Goal: Find specific page/section: Find specific page/section

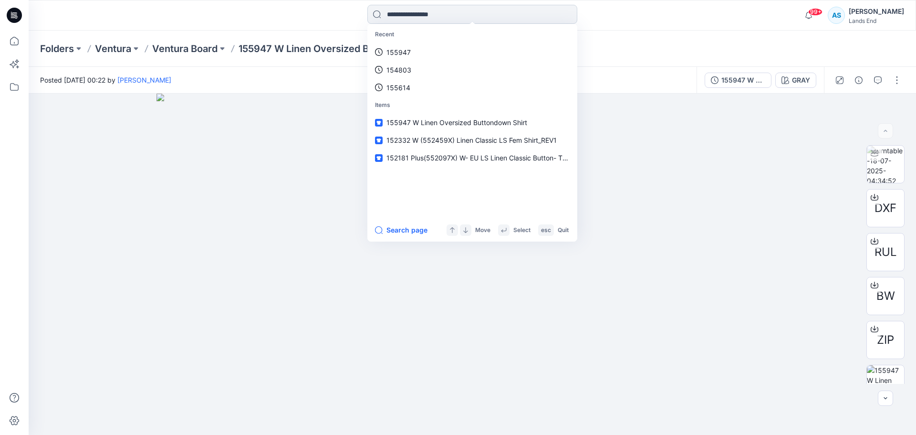
click at [432, 21] on input at bounding box center [473, 14] width 210 height 19
click at [414, 49] on link "155947" at bounding box center [472, 52] width 206 height 18
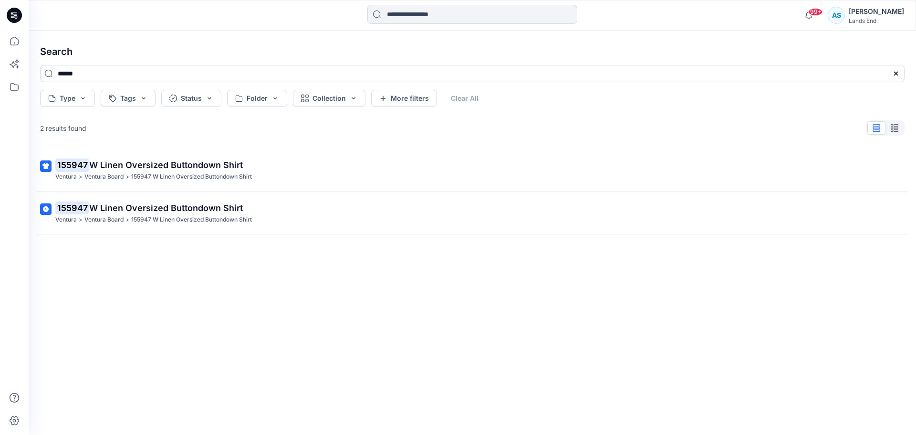
click at [14, 15] on icon at bounding box center [16, 15] width 4 height 0
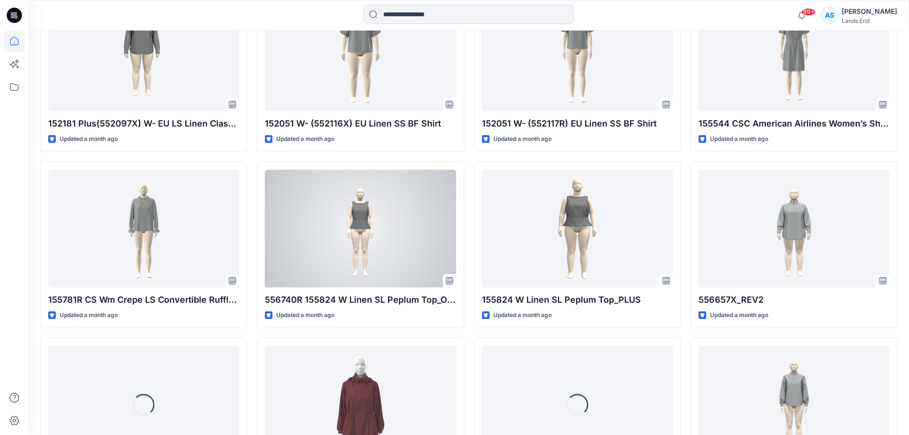
scroll to position [2138, 0]
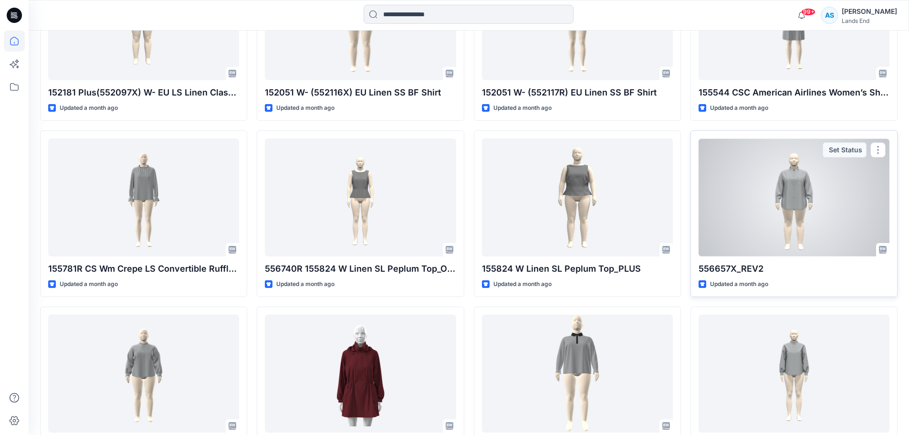
click at [789, 186] on div at bounding box center [794, 197] width 191 height 118
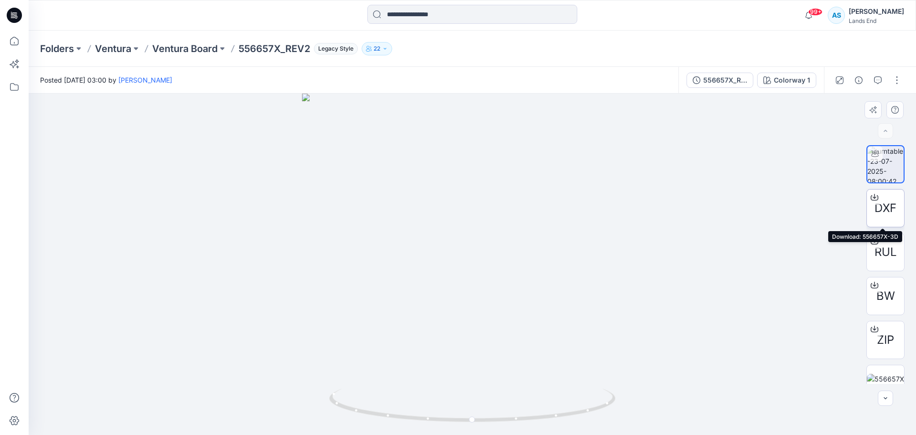
click at [875, 195] on icon at bounding box center [875, 197] width 8 height 8
